Goal: Task Accomplishment & Management: Use online tool/utility

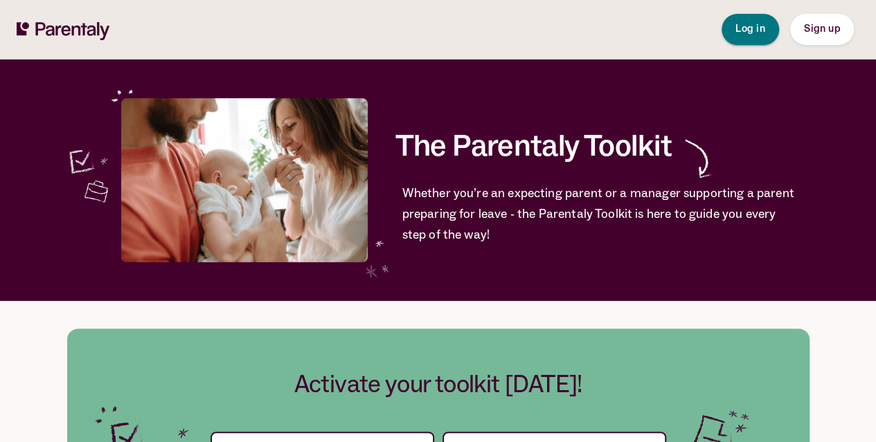
click at [768, 28] on button "Log in" at bounding box center [749, 29] width 57 height 31
